Goal: Task Accomplishment & Management: Use online tool/utility

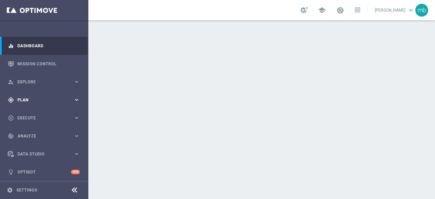
click at [75, 101] on icon "keyboard_arrow_right" at bounding box center [76, 100] width 6 height 6
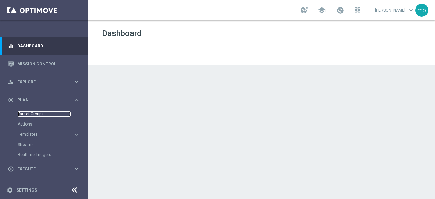
click at [37, 115] on link "Target Groups" at bounding box center [44, 113] width 53 height 5
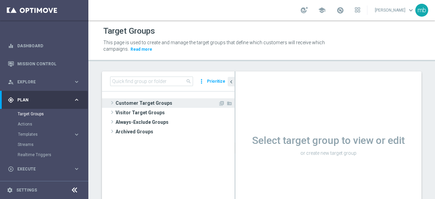
click at [113, 102] on span at bounding box center [112, 103] width 7 height 8
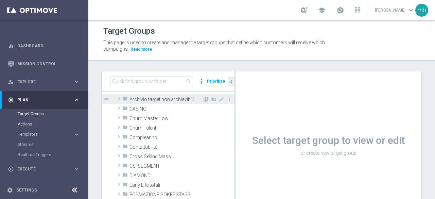
scroll to position [34, 0]
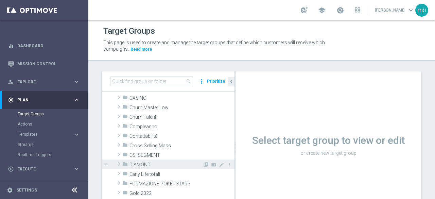
click at [119, 163] on span at bounding box center [119, 164] width 7 height 8
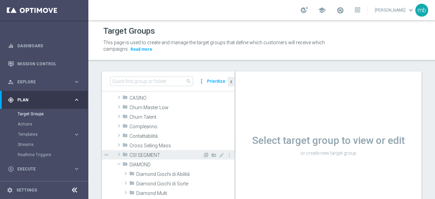
scroll to position [68, 0]
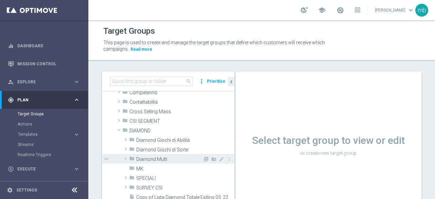
click at [128, 158] on span at bounding box center [125, 158] width 7 height 8
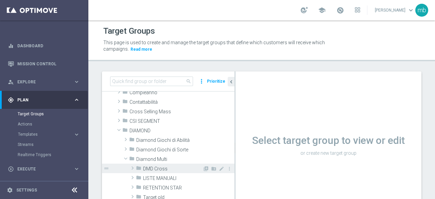
click at [132, 168] on span at bounding box center [132, 168] width 7 height 8
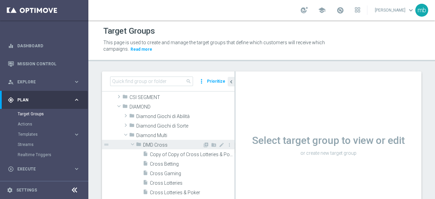
scroll to position [102, 0]
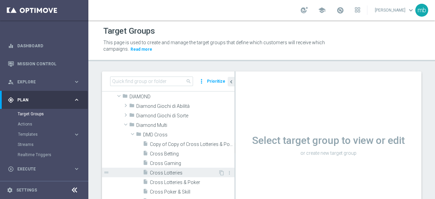
click at [165, 172] on span "Cross Lotteries" at bounding box center [184, 173] width 68 height 6
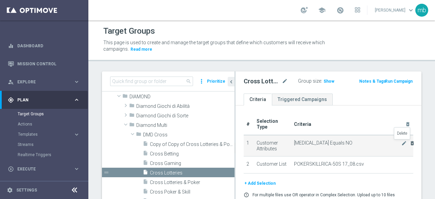
click at [410, 143] on icon "delete_forever" at bounding box center [412, 142] width 5 height 5
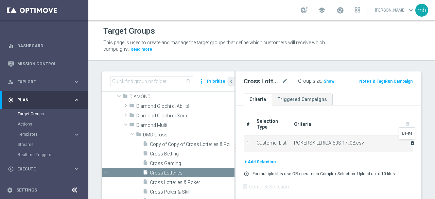
click at [410, 145] on icon "delete_forever" at bounding box center [412, 142] width 5 height 5
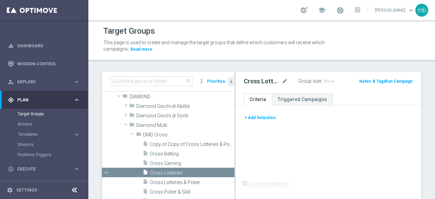
click at [264, 120] on button "+ Add Selection" at bounding box center [260, 117] width 33 height 7
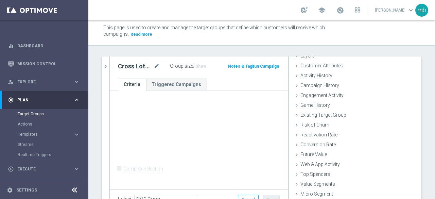
scroll to position [48, 0]
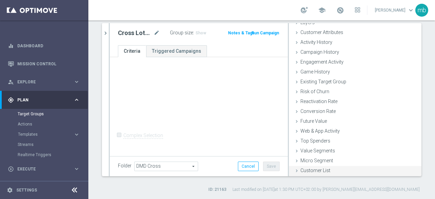
click at [315, 172] on span "Customer List" at bounding box center [316, 170] width 30 height 5
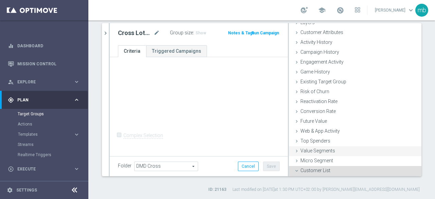
scroll to position [93, 0]
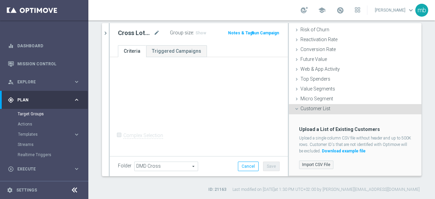
click at [305, 166] on label "Import CSV File" at bounding box center [316, 165] width 34 height 9
click at [0, 0] on input "Import CSV File" at bounding box center [0, 0] width 0 height 0
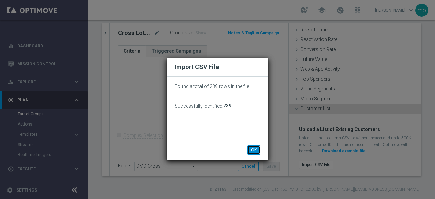
click at [251, 150] on button "OK" at bounding box center [254, 150] width 13 height 10
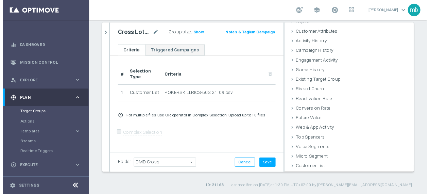
scroll to position [31, 0]
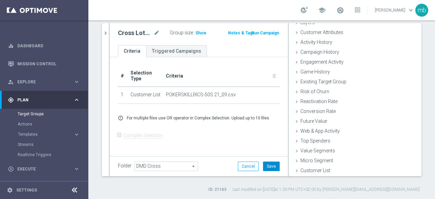
click at [266, 166] on button "Save" at bounding box center [271, 167] width 17 height 10
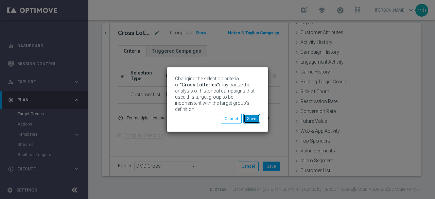
click at [257, 115] on button "Save" at bounding box center [251, 119] width 17 height 10
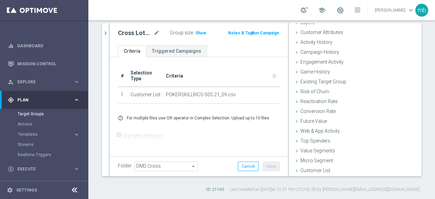
click at [267, 32] on button "Run Campaign" at bounding box center [265, 32] width 29 height 7
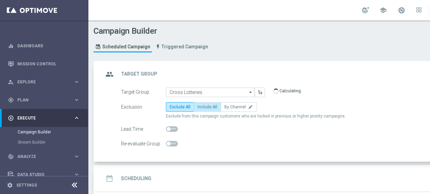
click at [208, 109] on label "Include All" at bounding box center [207, 107] width 27 height 10
click at [202, 109] on input "Include All" at bounding box center [200, 108] width 4 height 4
radio input "true"
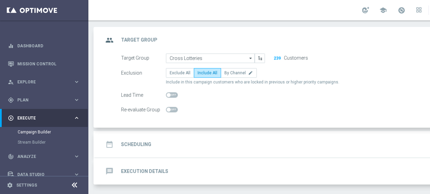
click at [147, 141] on h2 "Scheduling" at bounding box center [136, 144] width 30 height 6
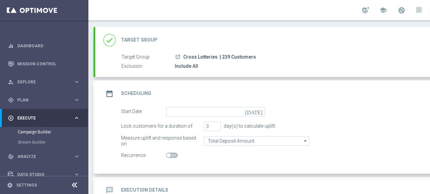
click at [260, 113] on icon "[DATE]" at bounding box center [255, 110] width 20 height 7
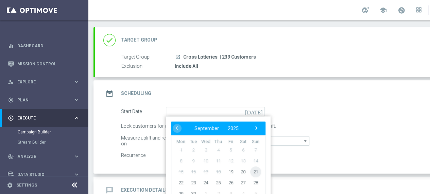
click at [253, 170] on span "21" at bounding box center [255, 171] width 11 height 11
type input "[DATE]"
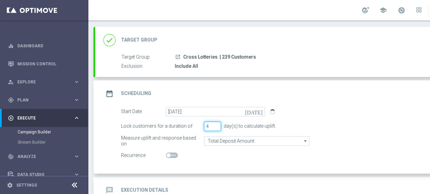
click at [216, 123] on input "4" at bounding box center [212, 126] width 17 height 10
click at [216, 123] on input "5" at bounding box center [212, 126] width 17 height 10
click at [216, 123] on input "6" at bounding box center [212, 126] width 17 height 10
type input "7"
click at [216, 123] on input "7" at bounding box center [212, 126] width 17 height 10
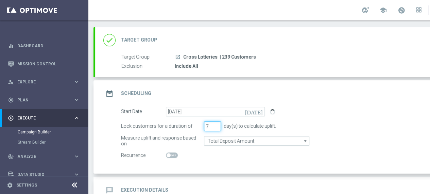
scroll to position [74, 0]
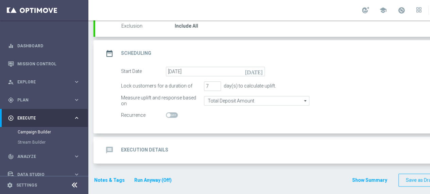
click at [149, 149] on h2 "Execution Details" at bounding box center [144, 150] width 47 height 6
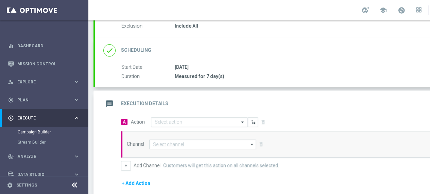
click at [243, 120] on span at bounding box center [243, 122] width 9 height 6
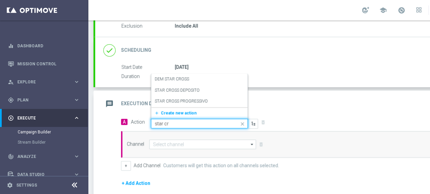
type input "star cro"
click at [192, 88] on label "STAR CROSS DEPOSITO" at bounding box center [177, 90] width 45 height 6
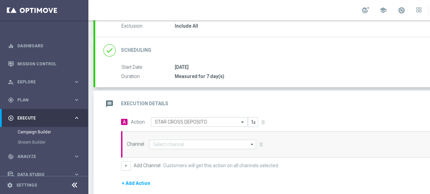
click at [250, 144] on icon "arrow_drop_down" at bounding box center [252, 144] width 7 height 9
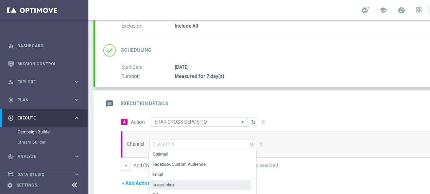
click at [182, 180] on div "In-app Inbox" at bounding box center [200, 185] width 102 height 10
type input "In-app Inbox"
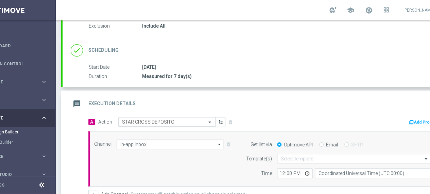
scroll to position [0, 71]
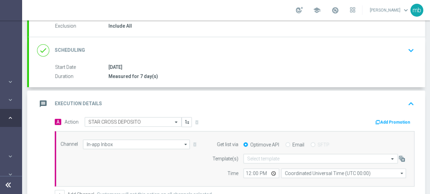
click at [392, 119] on button "Add Promotion" at bounding box center [394, 121] width 38 height 7
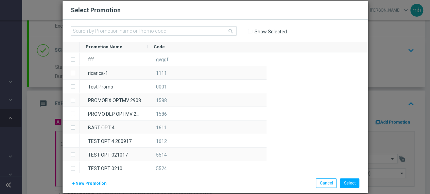
scroll to position [0, 66]
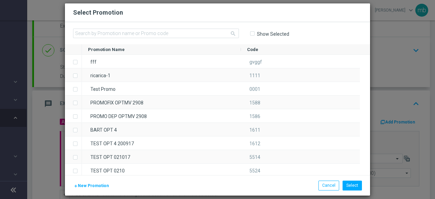
click at [95, 187] on span "New Promotion" at bounding box center [93, 185] width 31 height 5
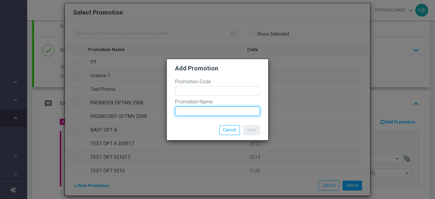
click at [198, 112] on input "text" at bounding box center [217, 111] width 85 height 10
paste input "POKERSKILLRICS-50S"
type input "POKERSKILLRICS-50S"
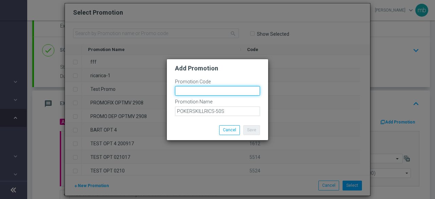
click at [186, 91] on input "text" at bounding box center [217, 91] width 85 height 10
type input "334784"
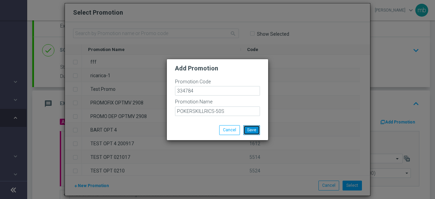
click at [254, 130] on button "Save" at bounding box center [251, 130] width 17 height 10
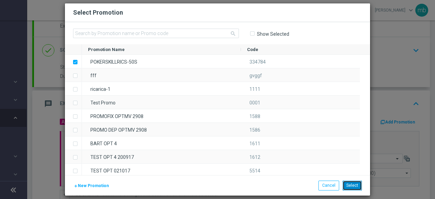
click at [357, 185] on button "Select" at bounding box center [352, 186] width 19 height 10
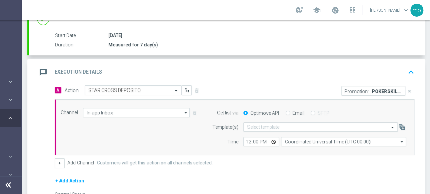
scroll to position [142, 0]
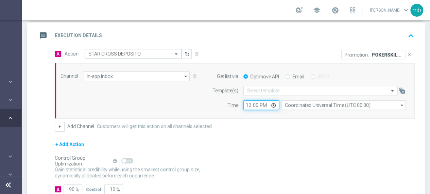
click at [274, 104] on input "12:00" at bounding box center [261, 105] width 36 height 10
type input "08:00"
click at [302, 145] on div "+ Add Action" at bounding box center [235, 148] width 360 height 17
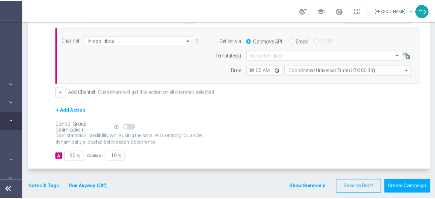
scroll to position [180, 0]
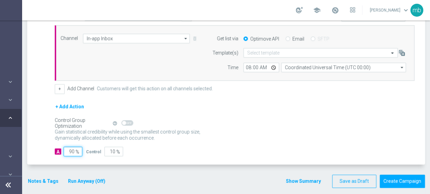
drag, startPoint x: 73, startPoint y: 149, endPoint x: 64, endPoint y: 149, distance: 8.8
click at [64, 149] on input "90" at bounding box center [73, 152] width 19 height 10
type input "1"
type input "99"
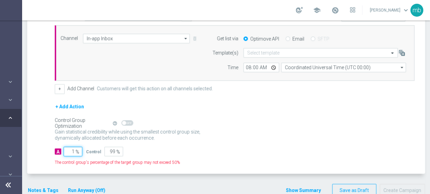
type input "10"
type input "90"
type input "100"
type input "0"
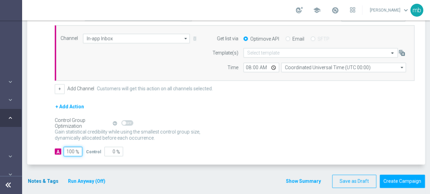
type input "100"
click at [31, 179] on button "Notes & Tags" at bounding box center [43, 181] width 32 height 9
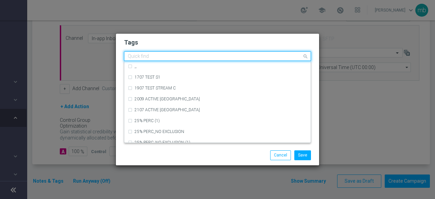
click at [159, 56] on input "text" at bounding box center [215, 57] width 174 height 6
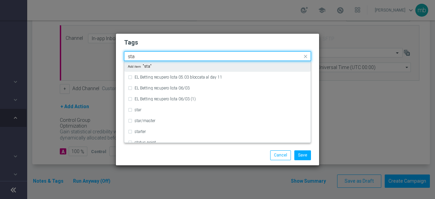
type input "star"
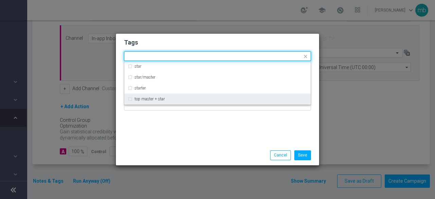
click at [168, 128] on div "Tags Quick find star star/master starter top master + star Notes" at bounding box center [217, 90] width 203 height 112
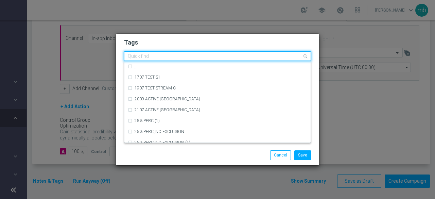
click at [168, 57] on input "text" at bounding box center [215, 57] width 174 height 6
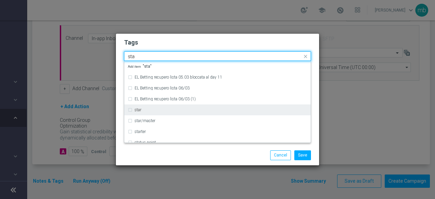
click at [139, 111] on label "star" at bounding box center [138, 110] width 7 height 4
type input "sta"
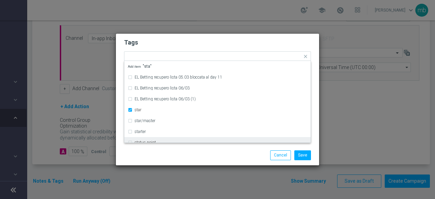
drag, startPoint x: 140, startPoint y: 155, endPoint x: 141, endPoint y: 147, distance: 7.9
click at [140, 155] on div "Save Cancel" at bounding box center [217, 155] width 197 height 10
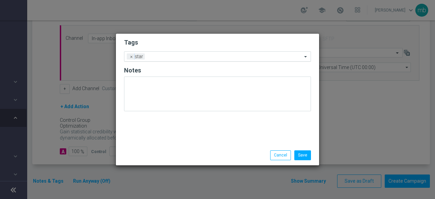
click at [170, 54] on input "text" at bounding box center [225, 57] width 155 height 6
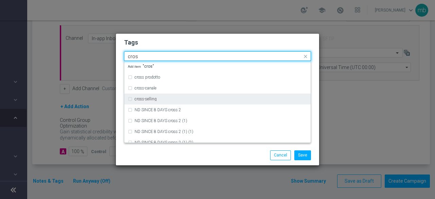
click at [156, 102] on div "cross-selling" at bounding box center [218, 99] width 180 height 11
type input "cros"
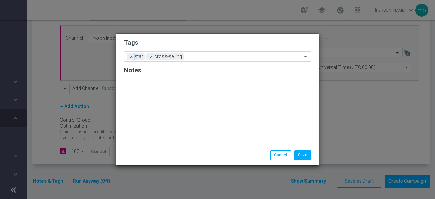
click at [165, 146] on div "Save Cancel" at bounding box center [217, 155] width 203 height 20
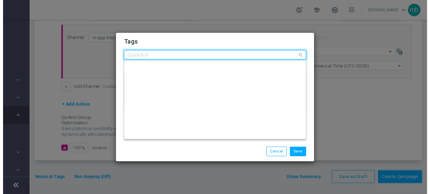
scroll to position [0, 0]
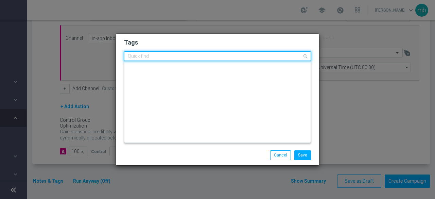
click at [204, 57] on input "text" at bounding box center [215, 57] width 174 height 6
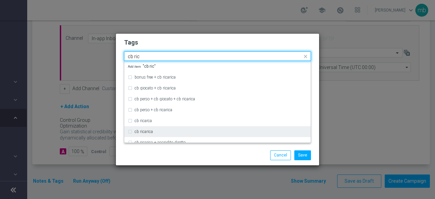
click at [156, 130] on div "cb ricarica" at bounding box center [221, 132] width 173 height 4
type input "cb ric"
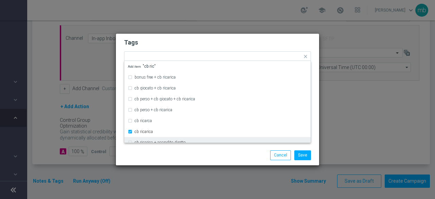
click at [168, 154] on div "Save Cancel" at bounding box center [217, 155] width 197 height 10
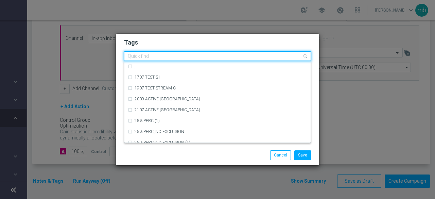
click at [235, 57] on input "text" at bounding box center [215, 57] width 174 height 6
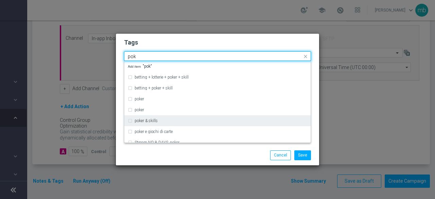
click at [178, 122] on div "poker & skills" at bounding box center [221, 121] width 173 height 4
type input "pok"
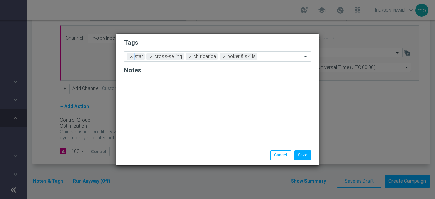
click at [188, 153] on div "Save Cancel" at bounding box center [251, 155] width 132 height 10
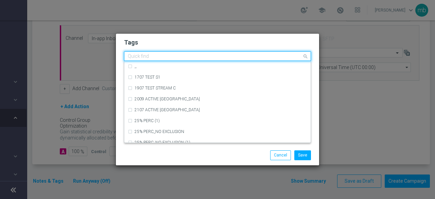
click at [270, 55] on input "text" at bounding box center [215, 57] width 174 height 6
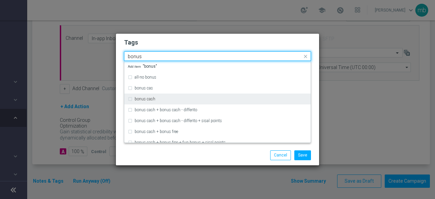
click at [196, 97] on div "bonus cash" at bounding box center [218, 99] width 180 height 11
type input "bonus"
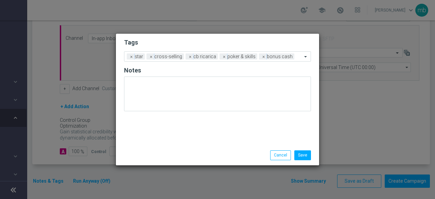
click at [198, 155] on div "Save Cancel" at bounding box center [251, 155] width 132 height 10
click at [302, 156] on button "Save" at bounding box center [303, 155] width 17 height 10
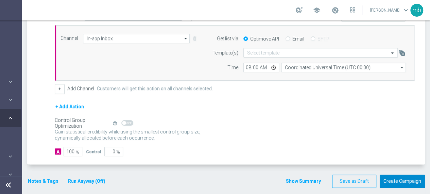
click at [409, 181] on button "Create Campaign" at bounding box center [402, 180] width 45 height 13
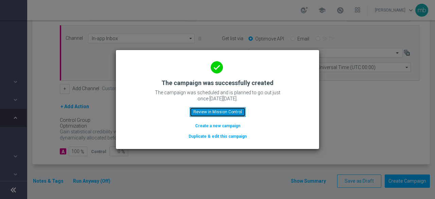
click at [224, 107] on button "Review in Mission Control" at bounding box center [218, 112] width 56 height 10
